Goal: Information Seeking & Learning: Learn about a topic

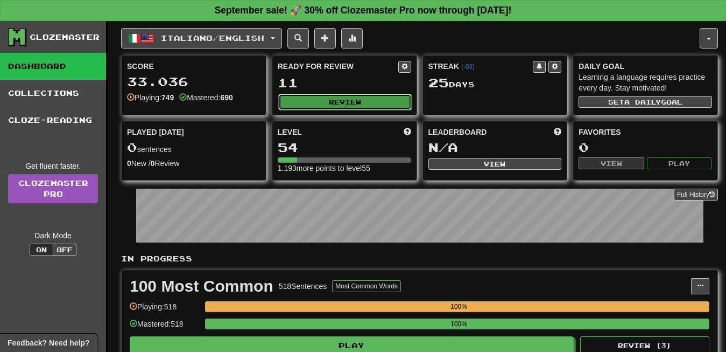
click at [350, 94] on button "Review" at bounding box center [345, 102] width 134 height 16
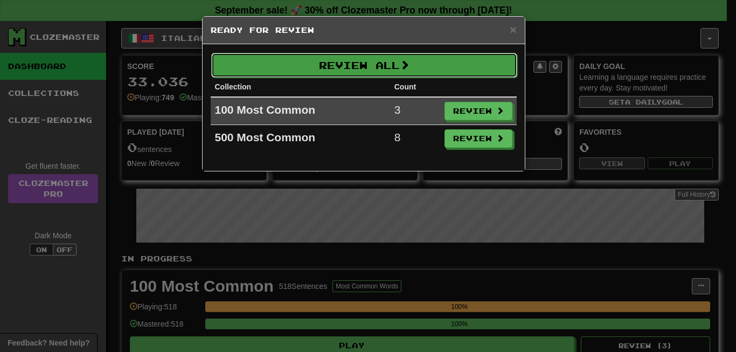
click at [381, 66] on button "Review All" at bounding box center [364, 65] width 306 height 25
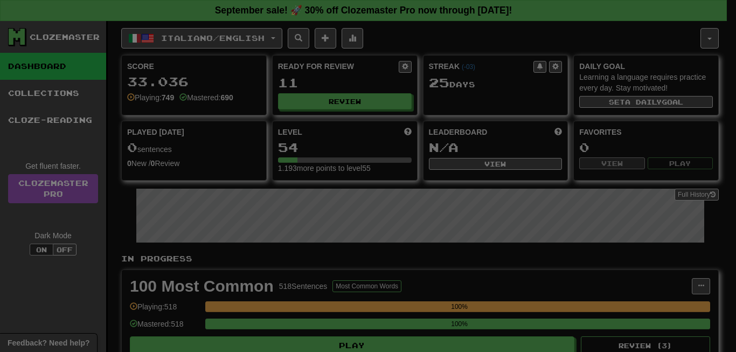
select select "**"
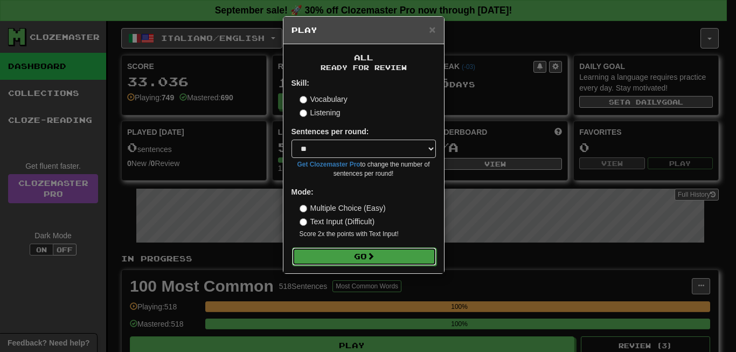
click at [344, 251] on button "Go" at bounding box center [364, 256] width 144 height 18
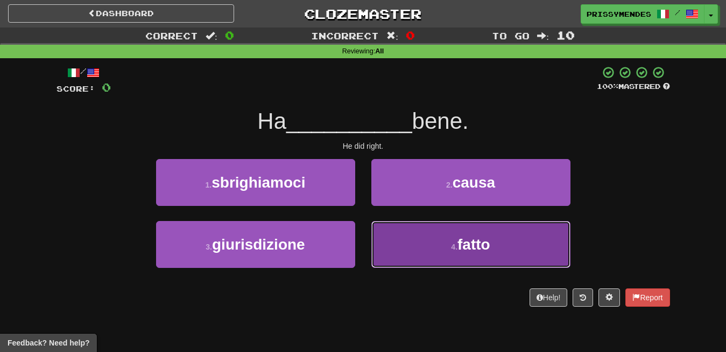
click at [445, 250] on button "4 . fatto" at bounding box center [471, 244] width 199 height 47
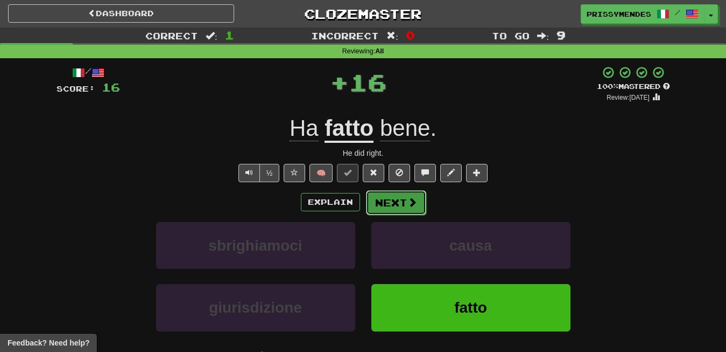
click at [403, 210] on button "Next" at bounding box center [396, 202] width 60 height 25
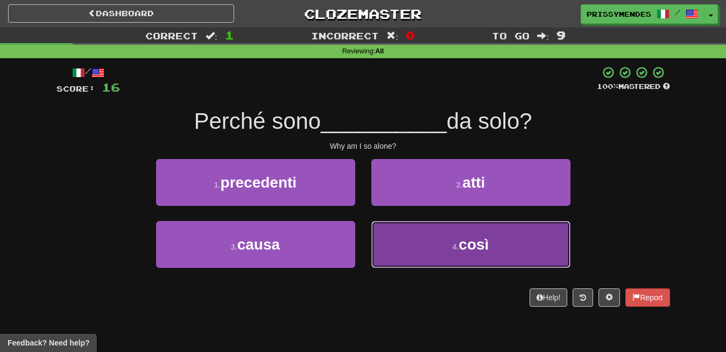
click at [430, 230] on button "4 . così" at bounding box center [471, 244] width 199 height 47
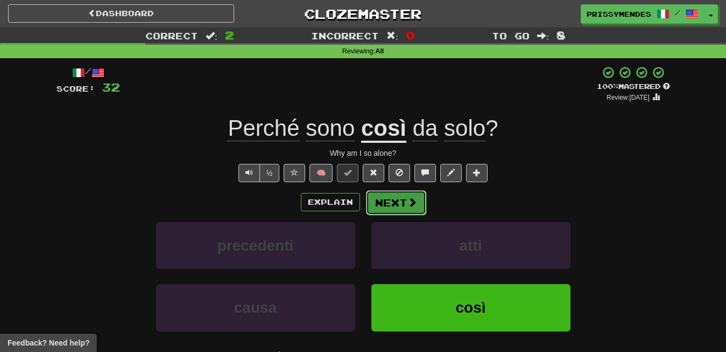
click at [400, 196] on button "Next" at bounding box center [396, 202] width 60 height 25
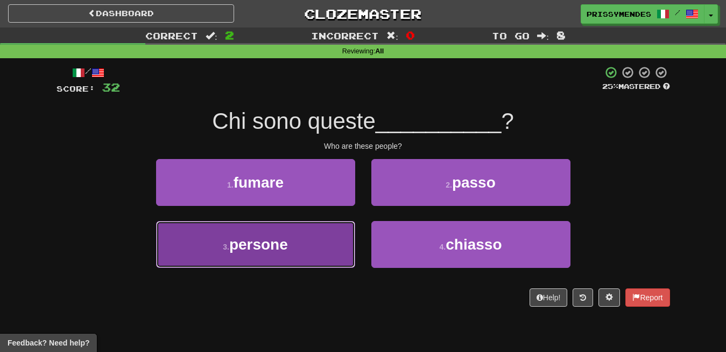
click at [232, 236] on button "3 . persone" at bounding box center [255, 244] width 199 height 47
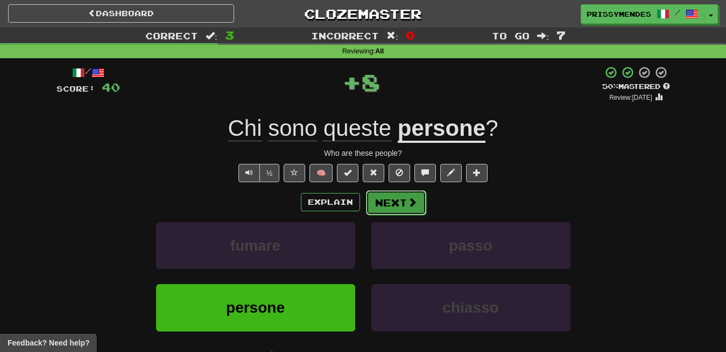
click at [408, 205] on span at bounding box center [413, 202] width 10 height 10
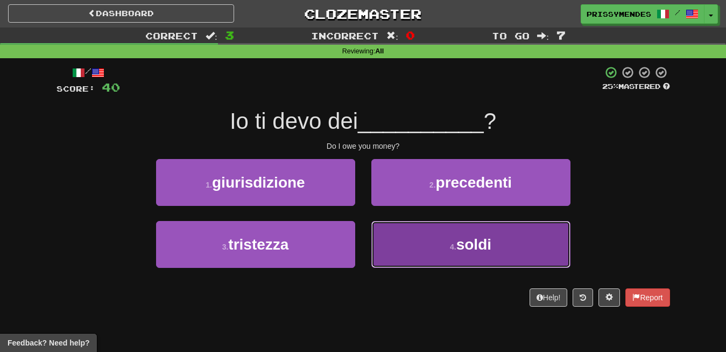
click at [437, 252] on button "4 . soldi" at bounding box center [471, 244] width 199 height 47
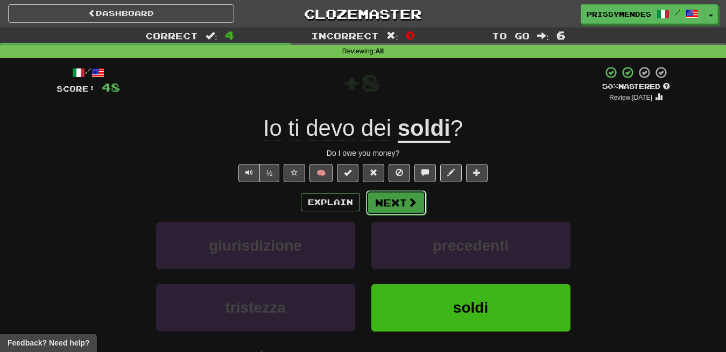
click at [393, 211] on button "Next" at bounding box center [396, 202] width 60 height 25
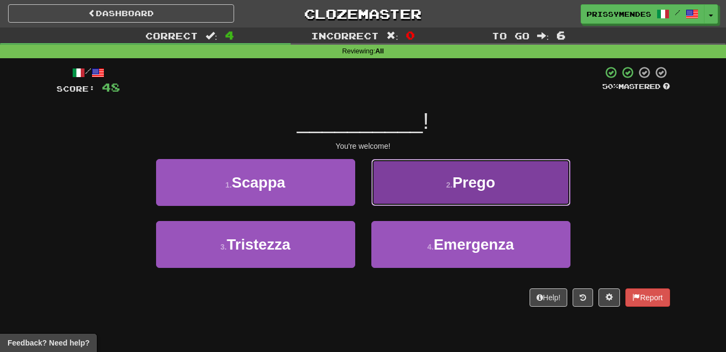
click at [440, 191] on button "2 . Prego" at bounding box center [471, 182] width 199 height 47
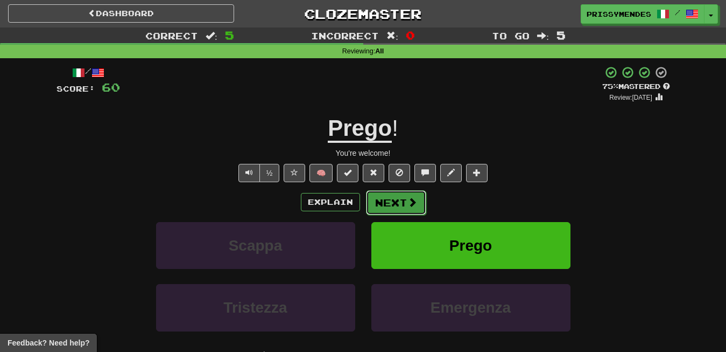
click at [404, 206] on button "Next" at bounding box center [396, 202] width 60 height 25
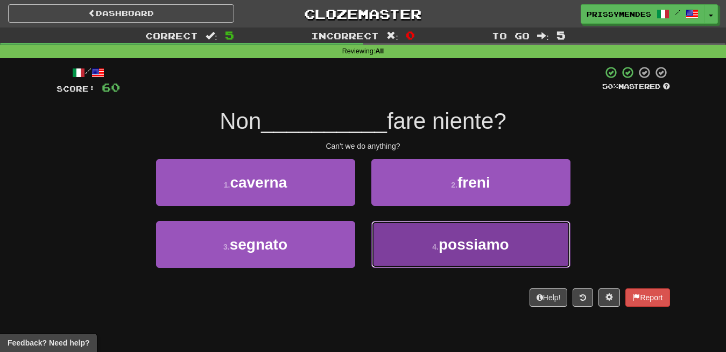
click at [534, 258] on button "4 . possiamo" at bounding box center [471, 244] width 199 height 47
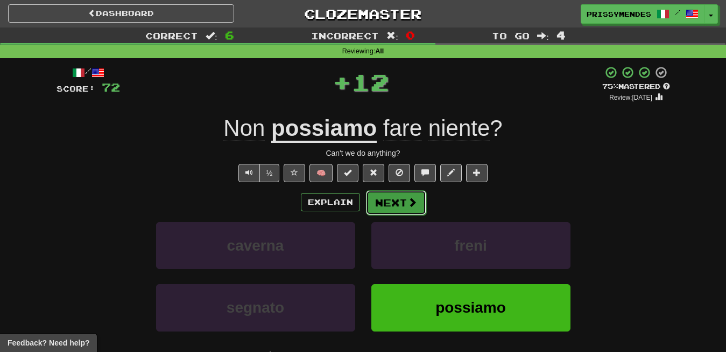
click at [404, 197] on button "Next" at bounding box center [396, 202] width 60 height 25
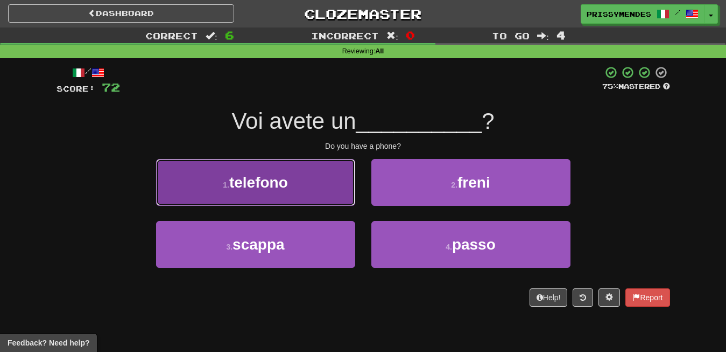
click at [306, 181] on button "1 . telefono" at bounding box center [255, 182] width 199 height 47
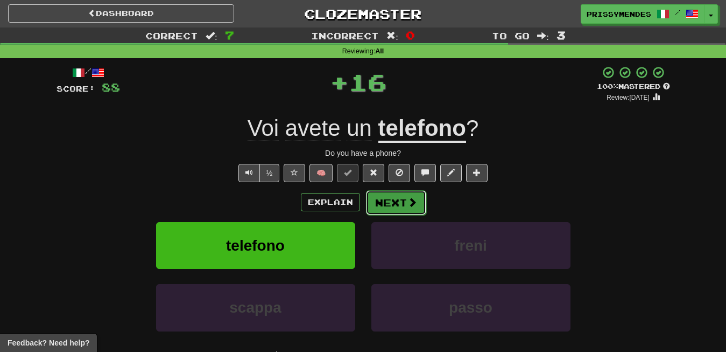
click at [385, 203] on button "Next" at bounding box center [396, 202] width 60 height 25
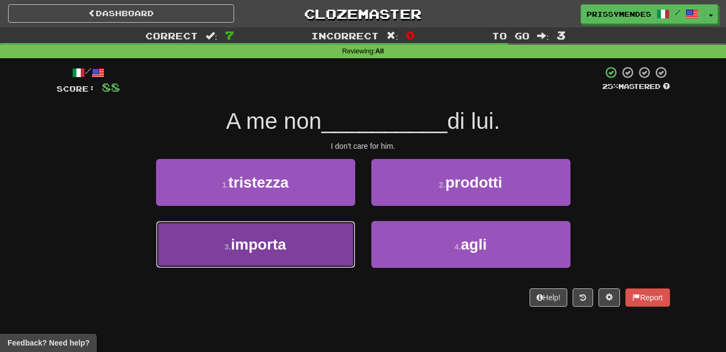
click at [275, 245] on span "importa" at bounding box center [258, 244] width 55 height 17
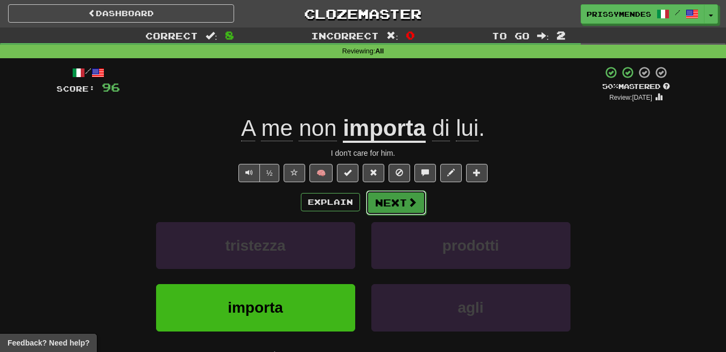
click at [391, 205] on button "Next" at bounding box center [396, 202] width 60 height 25
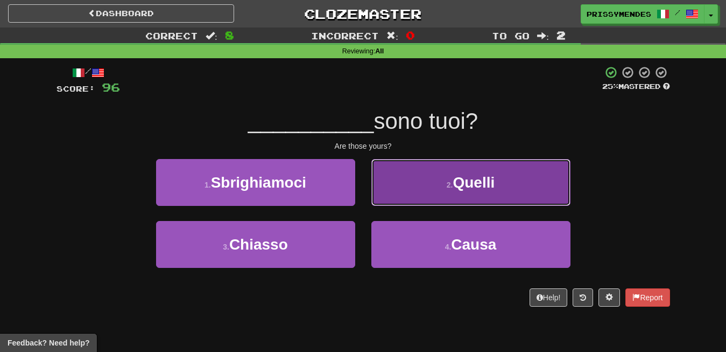
click at [481, 193] on button "2 . Quelli" at bounding box center [471, 182] width 199 height 47
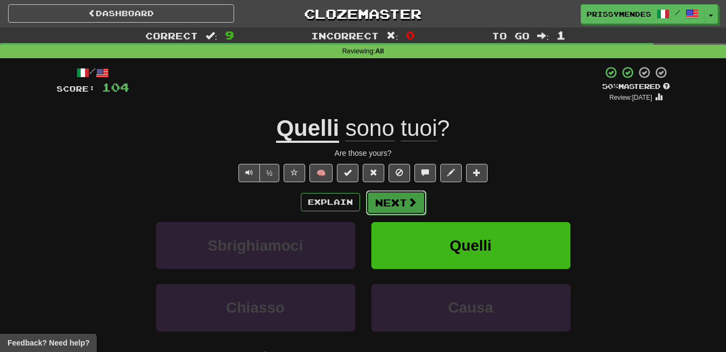
click at [417, 206] on button "Next" at bounding box center [396, 202] width 60 height 25
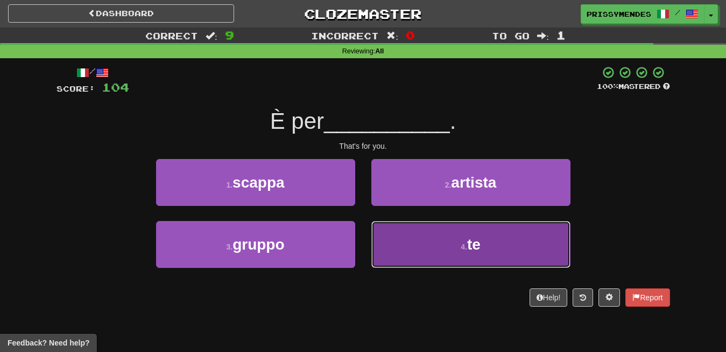
click at [530, 249] on button "4 . te" at bounding box center [471, 244] width 199 height 47
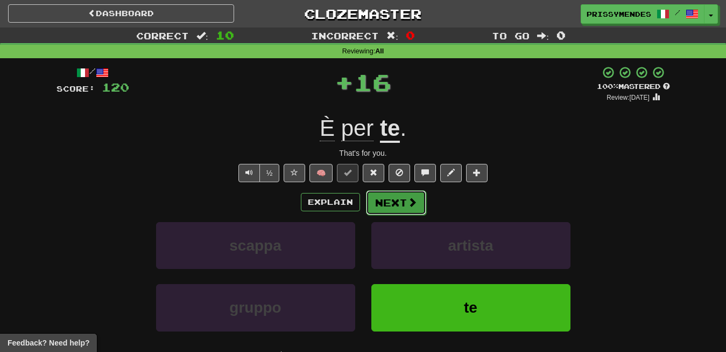
click at [423, 201] on button "Next" at bounding box center [396, 202] width 60 height 25
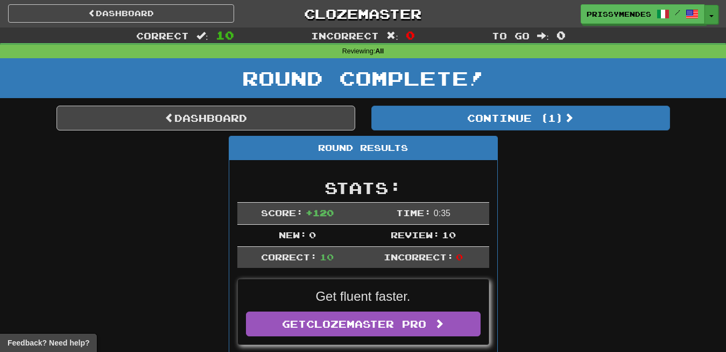
click at [713, 18] on button "Toggle Dropdown" at bounding box center [712, 14] width 14 height 19
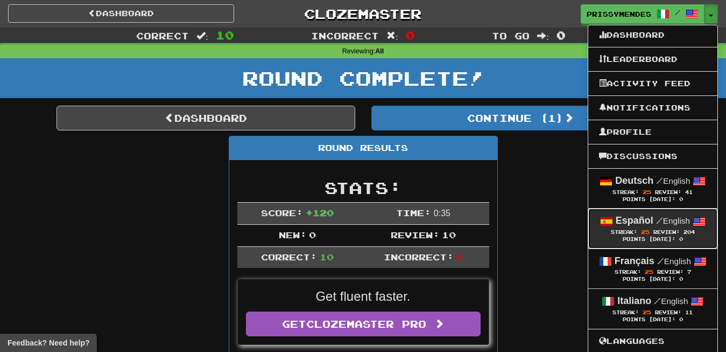
click at [658, 232] on span "Review:" at bounding box center [667, 232] width 26 height 6
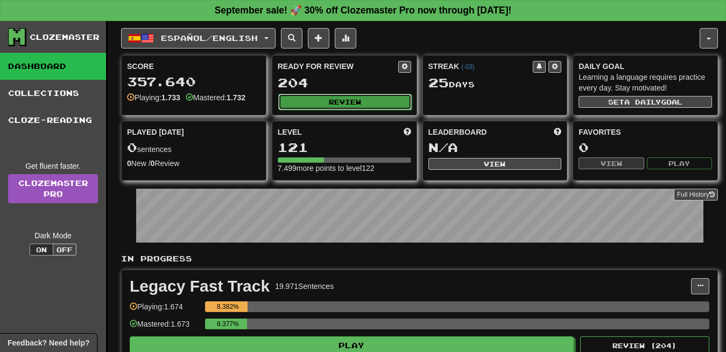
click at [328, 98] on button "Review" at bounding box center [345, 102] width 134 height 16
select select "**"
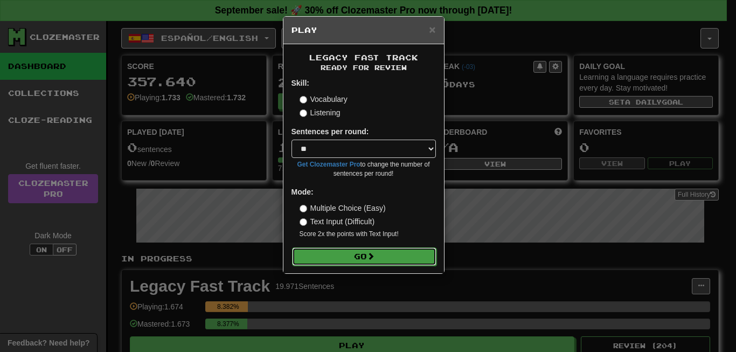
click at [419, 259] on button "Go" at bounding box center [364, 256] width 144 height 18
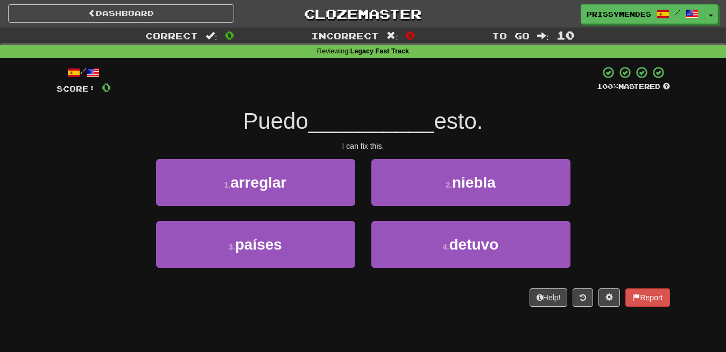
click at [307, 285] on div "/ Score: 0 100 % Mastered Puedo __________ esto. I can fix this. 1 . arreglar 2…" at bounding box center [364, 186] width 614 height 241
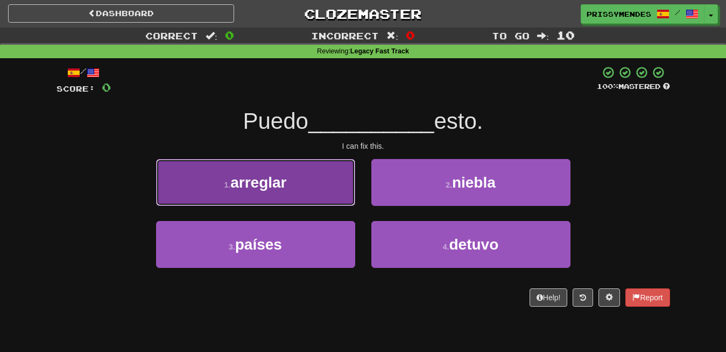
click at [291, 191] on button "1 . arreglar" at bounding box center [255, 182] width 199 height 47
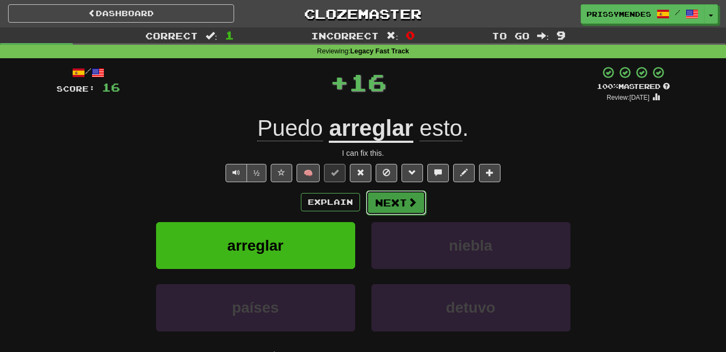
click at [381, 203] on button "Next" at bounding box center [396, 202] width 60 height 25
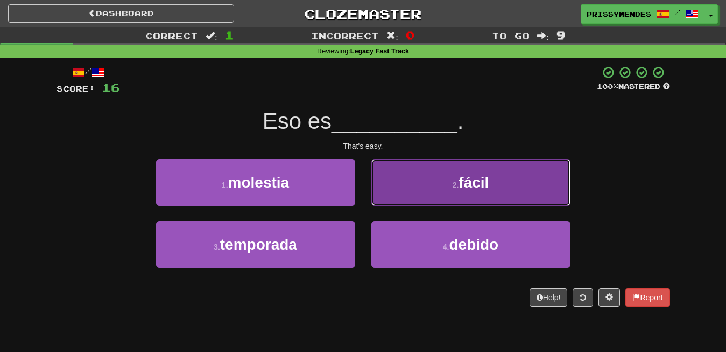
click at [409, 177] on button "2 . fácil" at bounding box center [471, 182] width 199 height 47
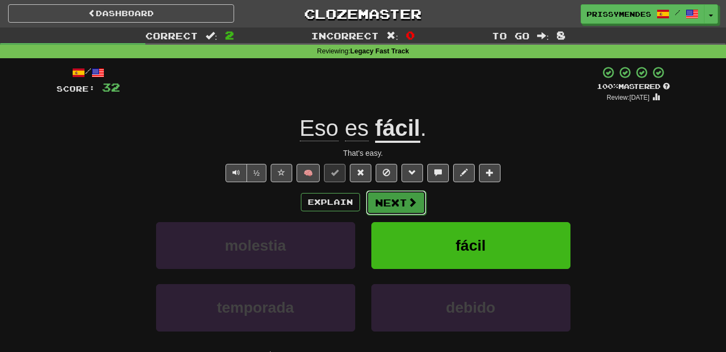
click at [395, 198] on button "Next" at bounding box center [396, 202] width 60 height 25
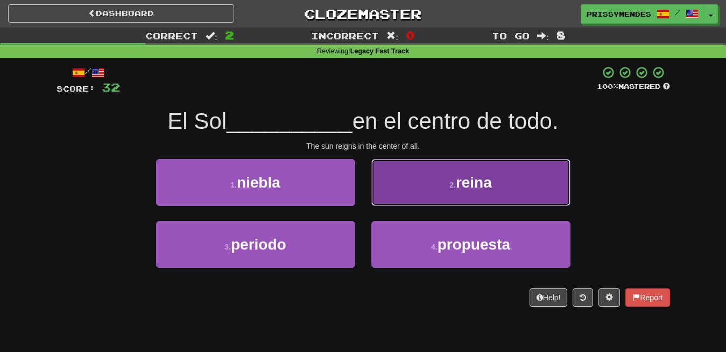
click at [440, 185] on button "2 . reina" at bounding box center [471, 182] width 199 height 47
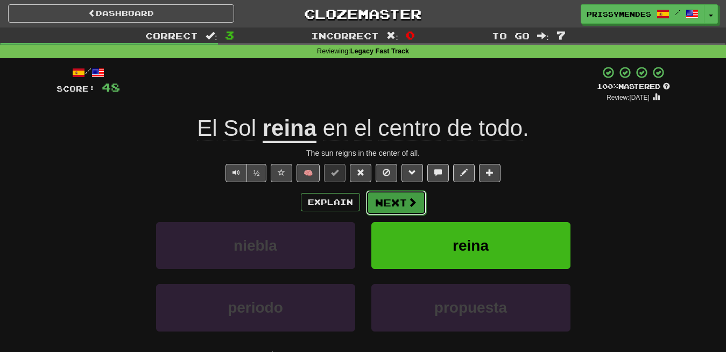
click at [402, 202] on button "Next" at bounding box center [396, 202] width 60 height 25
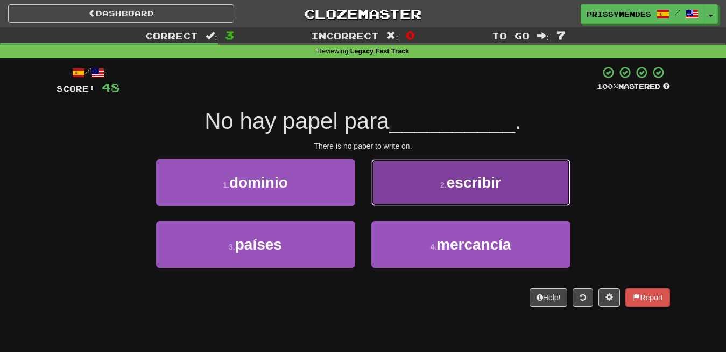
click at [408, 200] on button "2 . escribir" at bounding box center [471, 182] width 199 height 47
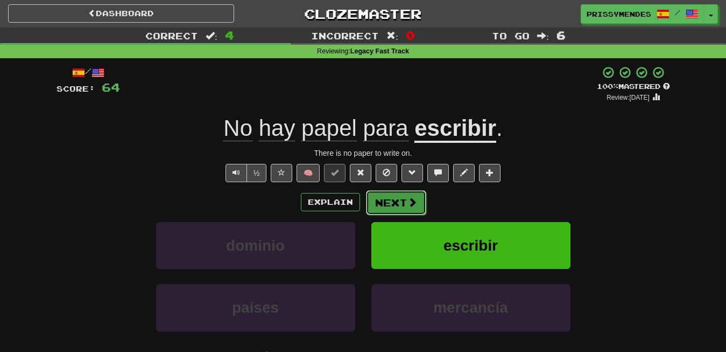
click at [369, 194] on button "Next" at bounding box center [396, 202] width 60 height 25
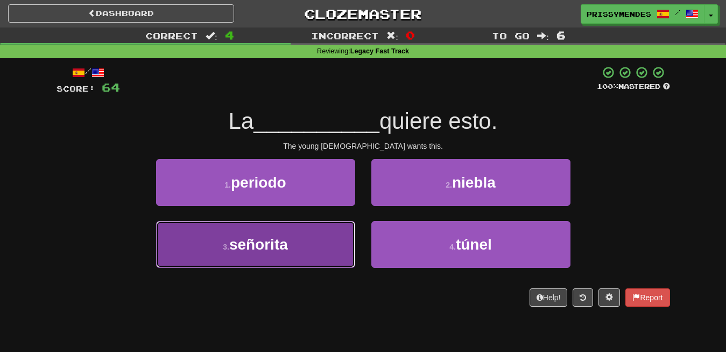
click at [288, 243] on span "señorita" at bounding box center [258, 244] width 59 height 17
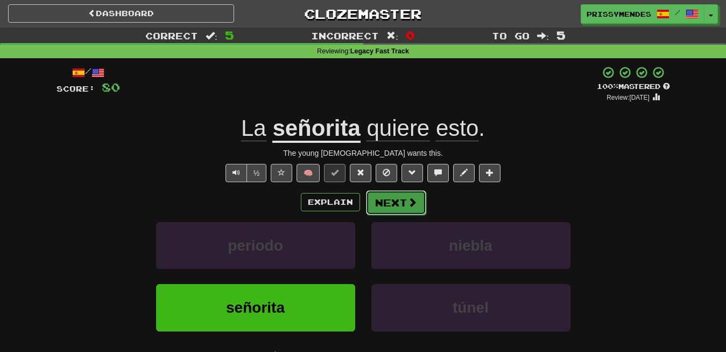
click at [390, 190] on div "Explain Next" at bounding box center [364, 202] width 614 height 25
click at [397, 200] on button "Next" at bounding box center [396, 202] width 60 height 25
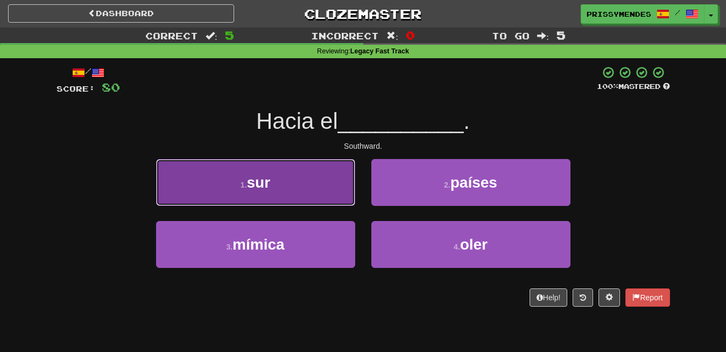
click at [278, 177] on button "1 . sur" at bounding box center [255, 182] width 199 height 47
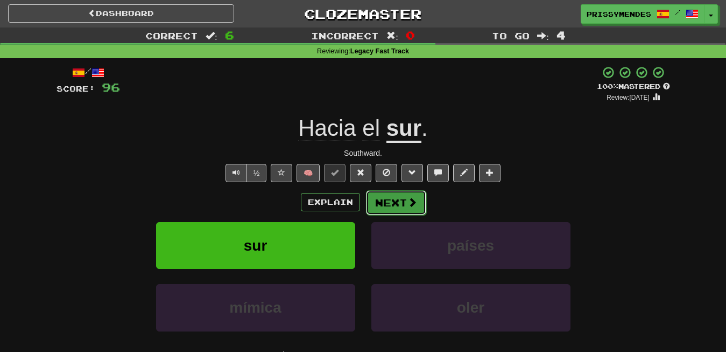
click at [387, 197] on button "Next" at bounding box center [396, 202] width 60 height 25
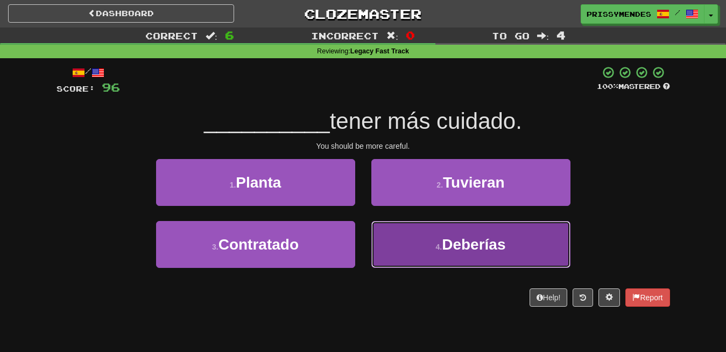
click at [436, 237] on button "4 . Deberías" at bounding box center [471, 244] width 199 height 47
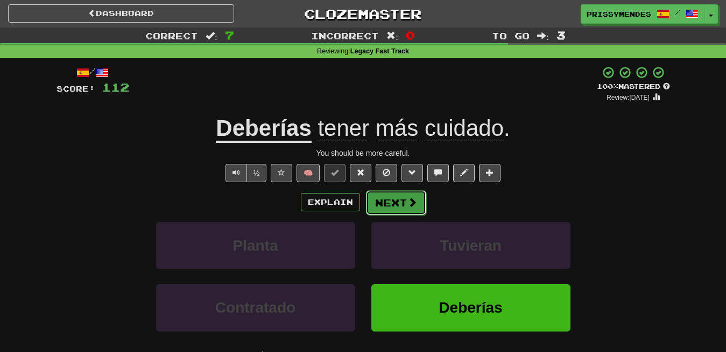
click at [405, 196] on button "Next" at bounding box center [396, 202] width 60 height 25
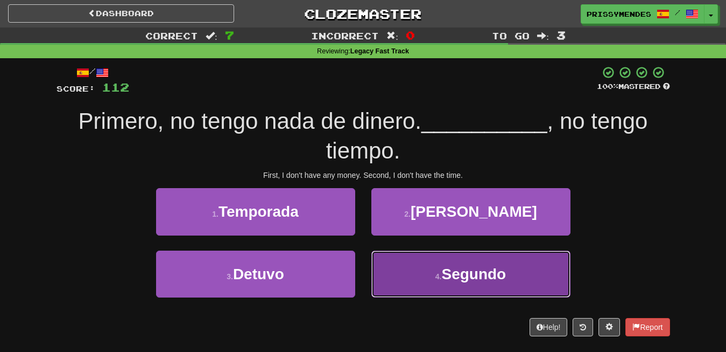
click at [479, 264] on button "4 . Segundo" at bounding box center [471, 273] width 199 height 47
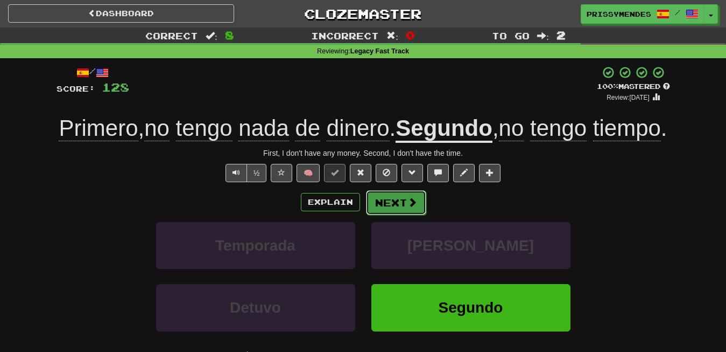
click at [382, 215] on button "Next" at bounding box center [396, 202] width 60 height 25
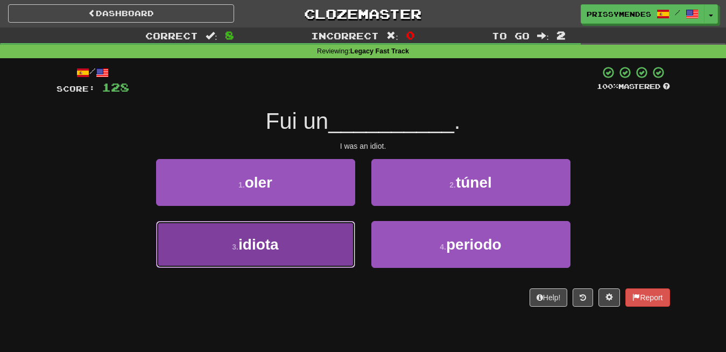
click at [275, 251] on span "idiota" at bounding box center [259, 244] width 40 height 17
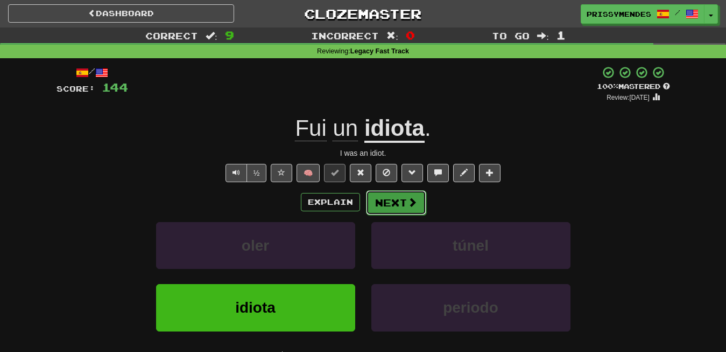
click at [385, 202] on button "Next" at bounding box center [396, 202] width 60 height 25
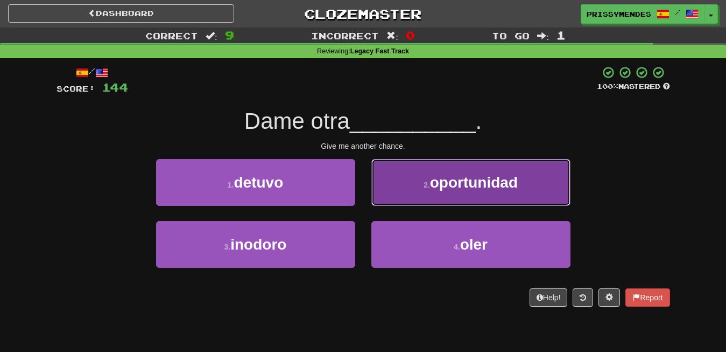
click at [481, 184] on span "oportunidad" at bounding box center [474, 182] width 88 height 17
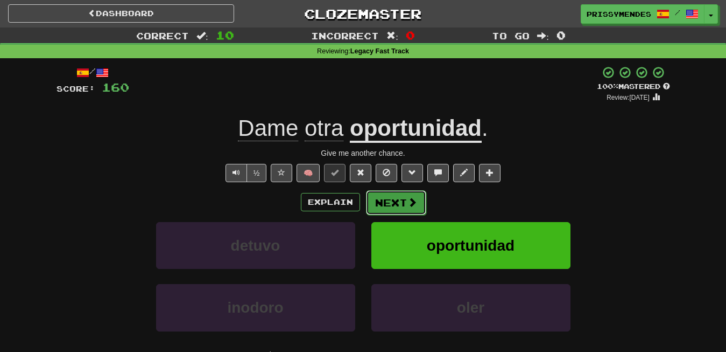
click at [404, 199] on button "Next" at bounding box center [396, 202] width 60 height 25
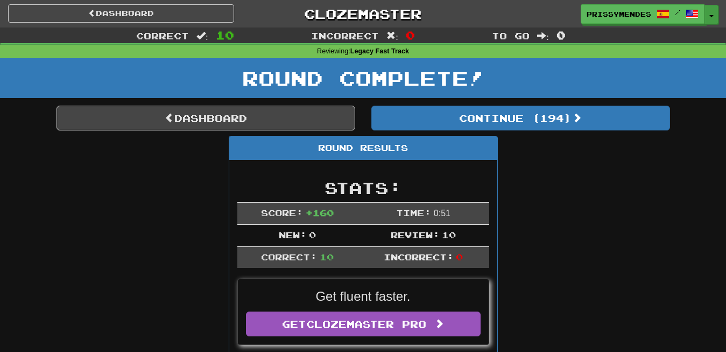
click at [710, 15] on span "button" at bounding box center [712, 16] width 4 height 2
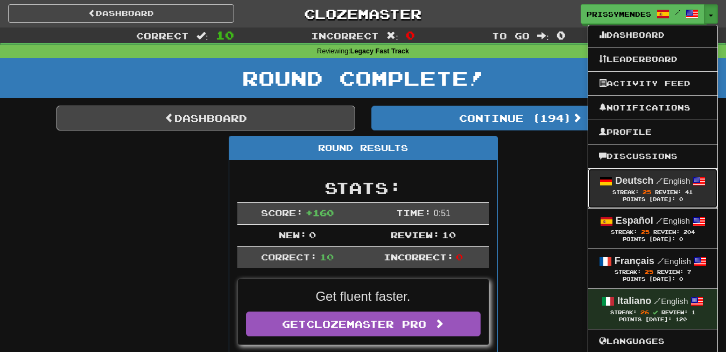
click at [660, 191] on span "Review:" at bounding box center [668, 192] width 26 height 6
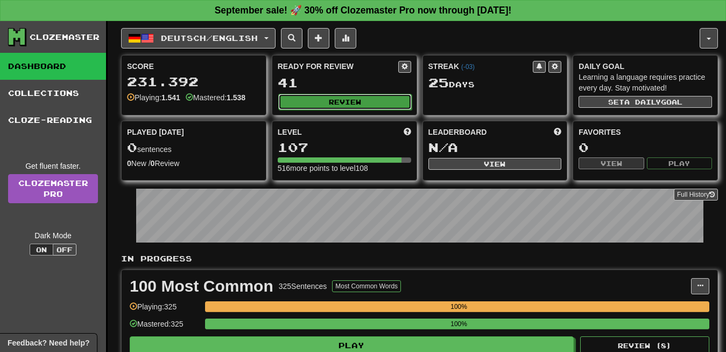
click at [313, 97] on button "Review" at bounding box center [345, 102] width 134 height 16
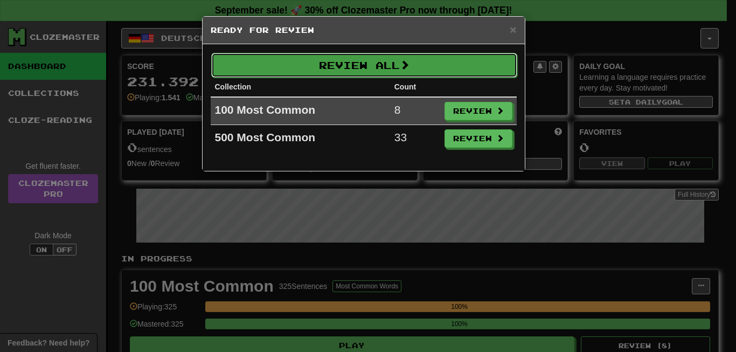
click at [487, 58] on button "Review All" at bounding box center [364, 65] width 306 height 25
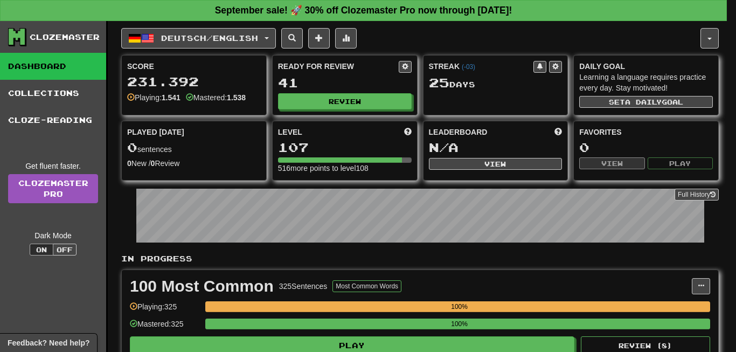
select select "**"
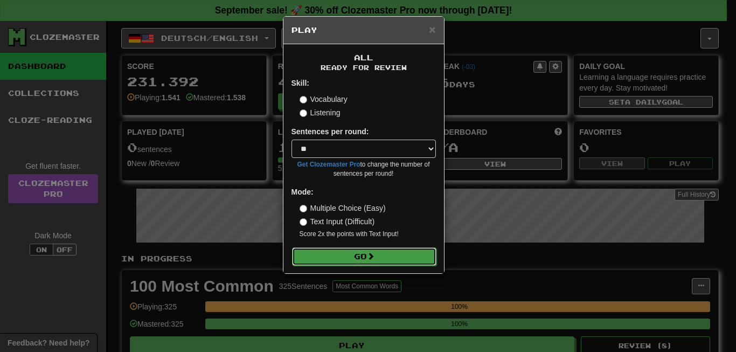
drag, startPoint x: 412, startPoint y: 264, endPoint x: 410, endPoint y: 255, distance: 9.4
click at [411, 264] on button "Go" at bounding box center [364, 256] width 144 height 18
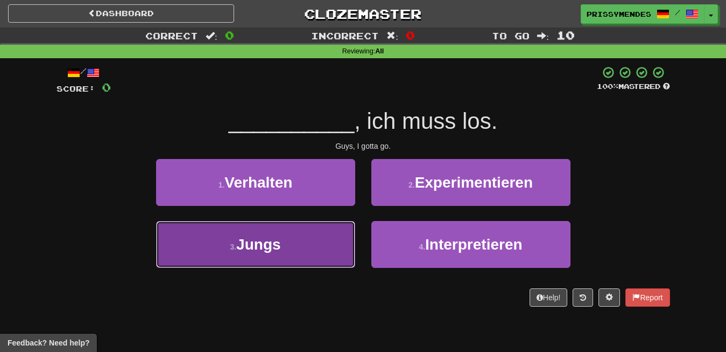
click at [233, 257] on button "3 . Jungs" at bounding box center [255, 244] width 199 height 47
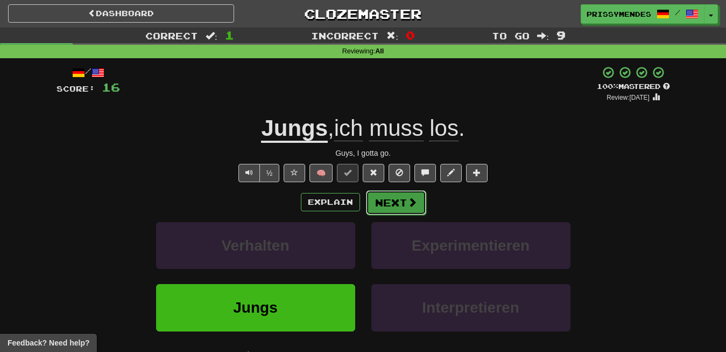
click at [400, 202] on button "Next" at bounding box center [396, 202] width 60 height 25
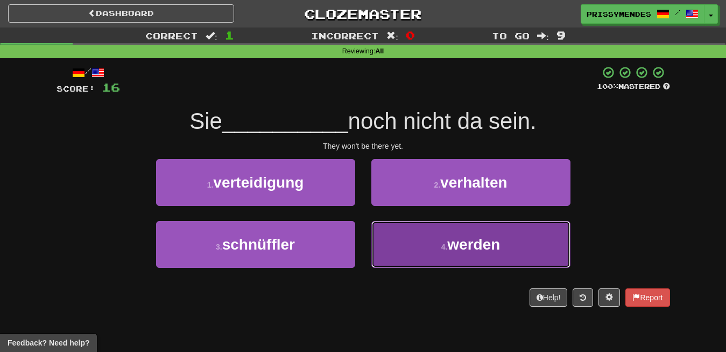
click at [469, 248] on span "werden" at bounding box center [473, 244] width 53 height 17
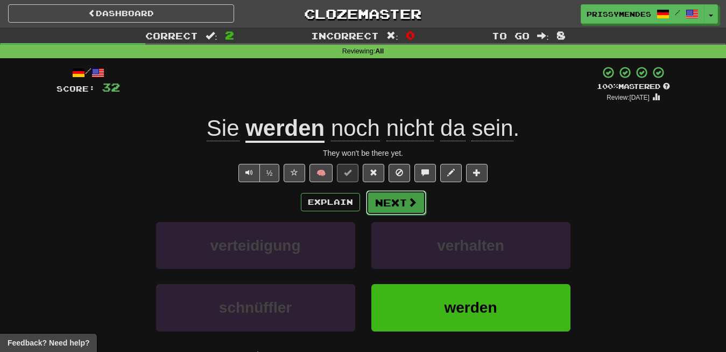
click at [415, 203] on span at bounding box center [413, 202] width 10 height 10
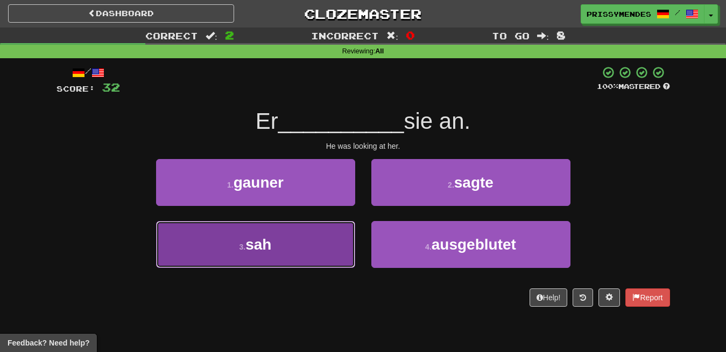
click at [279, 245] on button "3 . sah" at bounding box center [255, 244] width 199 height 47
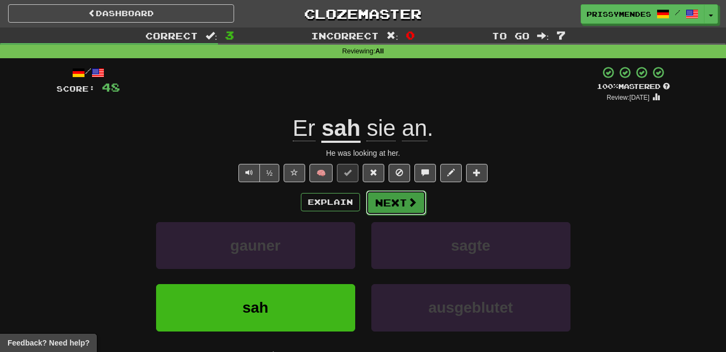
click at [398, 197] on button "Next" at bounding box center [396, 202] width 60 height 25
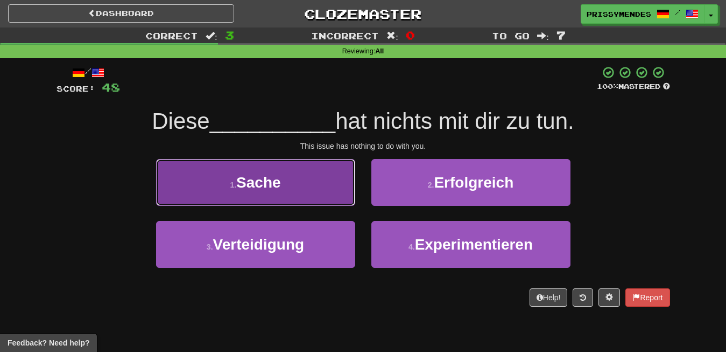
click at [296, 182] on button "1 . Sache" at bounding box center [255, 182] width 199 height 47
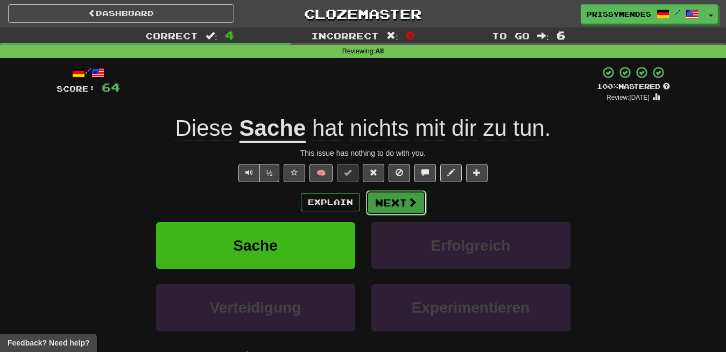
click at [381, 200] on button "Next" at bounding box center [396, 202] width 60 height 25
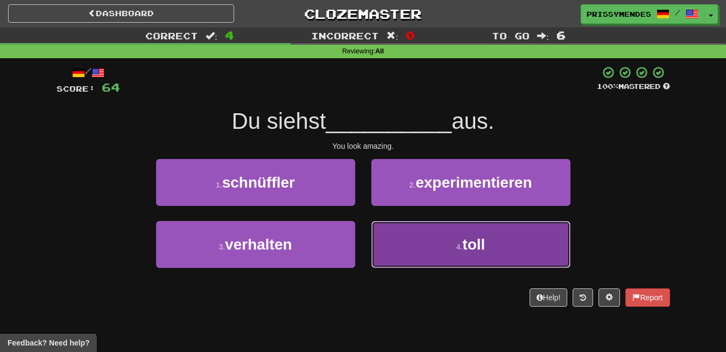
click at [426, 255] on button "4 . toll" at bounding box center [471, 244] width 199 height 47
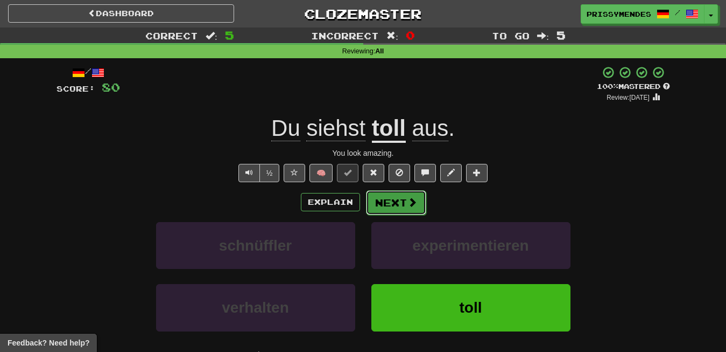
click at [411, 211] on button "Next" at bounding box center [396, 202] width 60 height 25
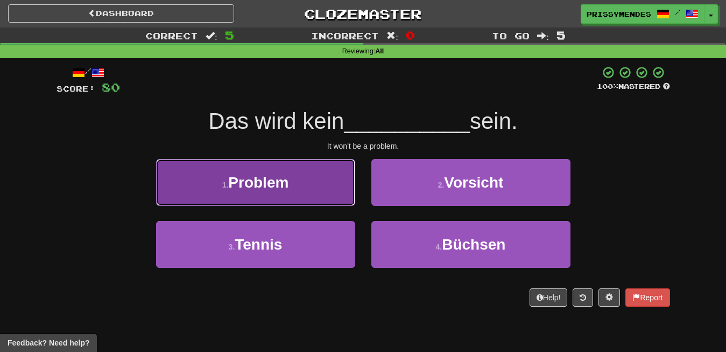
click at [337, 169] on button "1 . Problem" at bounding box center [255, 182] width 199 height 47
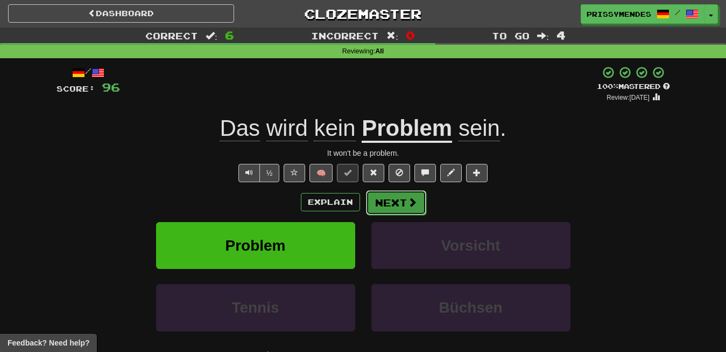
click at [404, 207] on button "Next" at bounding box center [396, 202] width 60 height 25
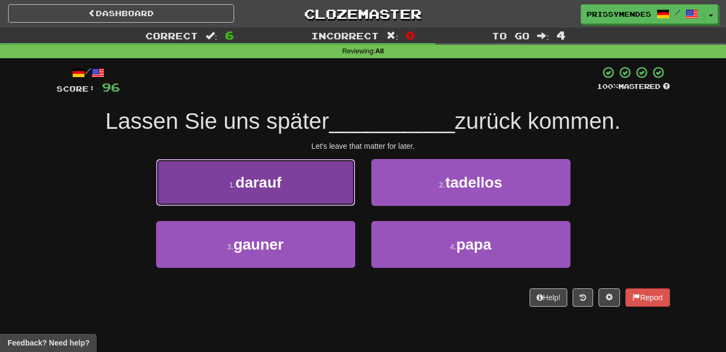
click at [277, 190] on span "darauf" at bounding box center [259, 182] width 46 height 17
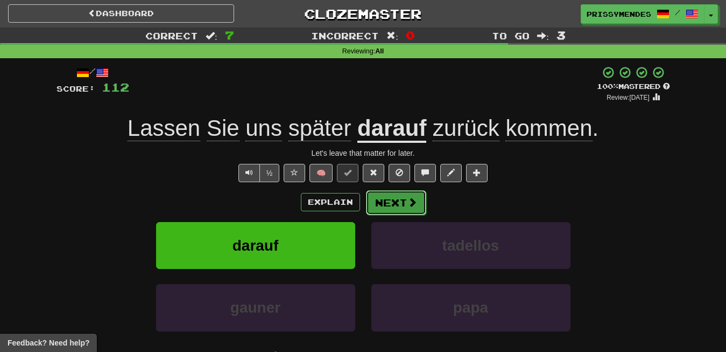
click at [405, 211] on button "Next" at bounding box center [396, 202] width 60 height 25
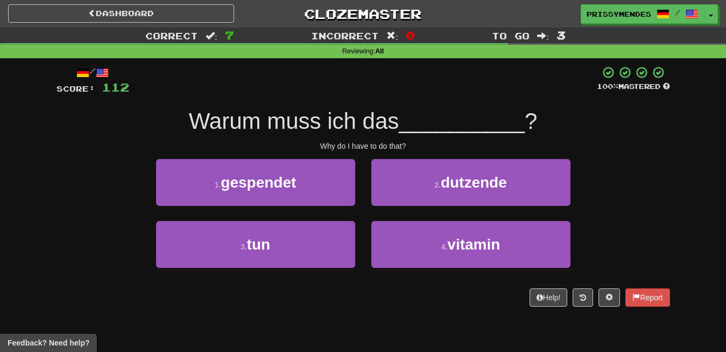
click at [310, 271] on div "3 . tun" at bounding box center [255, 252] width 215 height 62
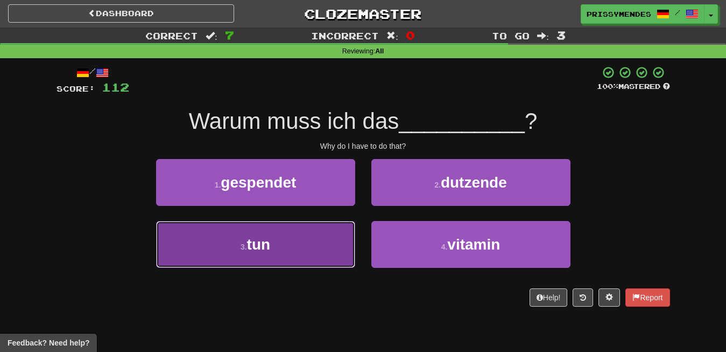
click at [316, 254] on button "3 . tun" at bounding box center [255, 244] width 199 height 47
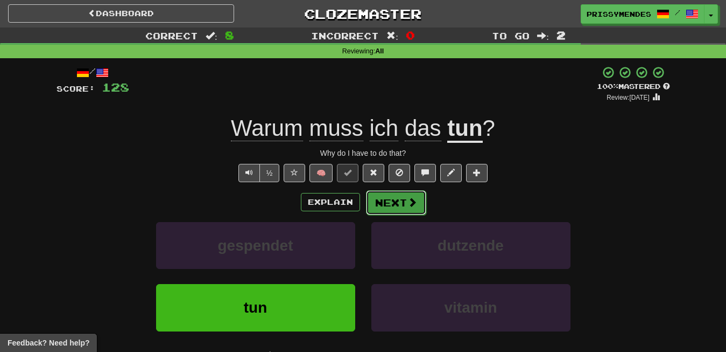
click at [397, 195] on button "Next" at bounding box center [396, 202] width 60 height 25
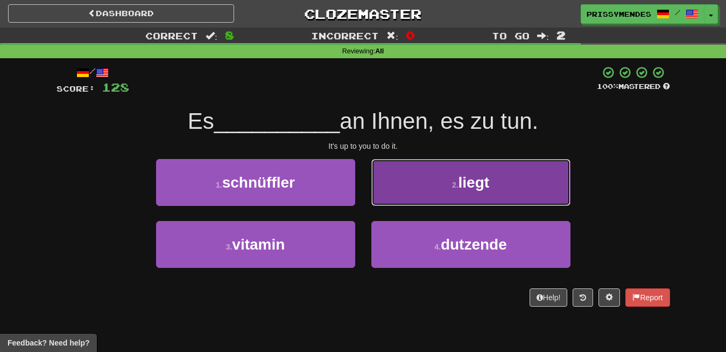
click at [481, 188] on span "liegt" at bounding box center [474, 182] width 31 height 17
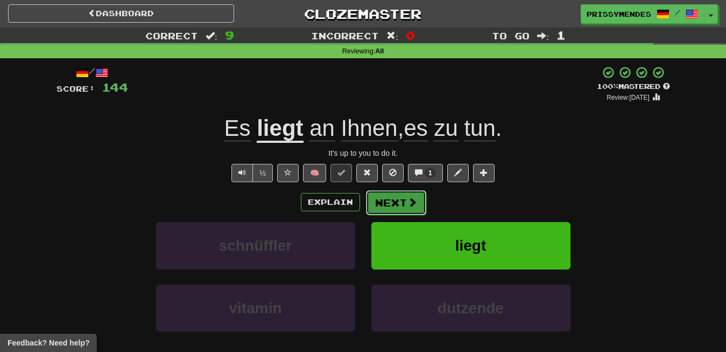
click at [410, 197] on span at bounding box center [413, 202] width 10 height 10
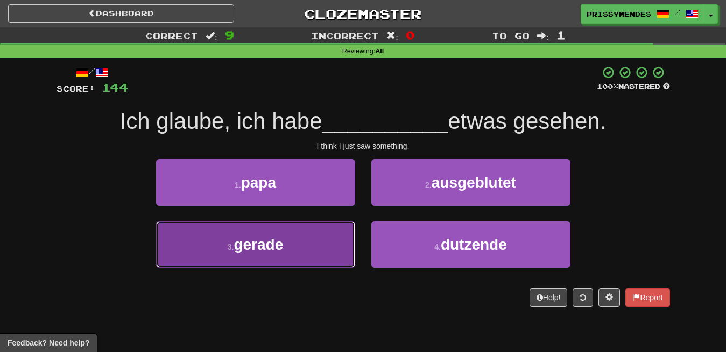
click at [317, 250] on button "3 . gerade" at bounding box center [255, 244] width 199 height 47
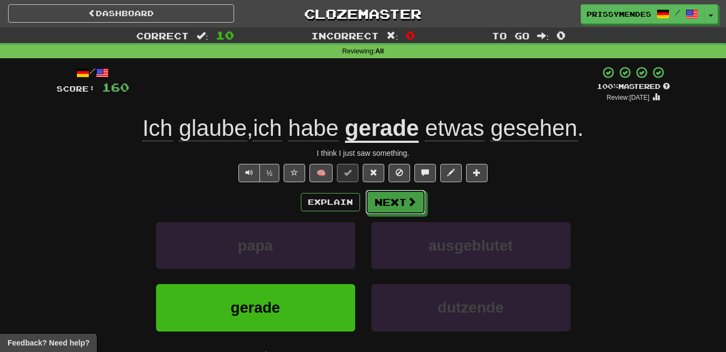
drag, startPoint x: 411, startPoint y: 196, endPoint x: 486, endPoint y: 11, distance: 199.8
click at [411, 197] on span at bounding box center [412, 202] width 10 height 10
